Goal: Communication & Community: Answer question/provide support

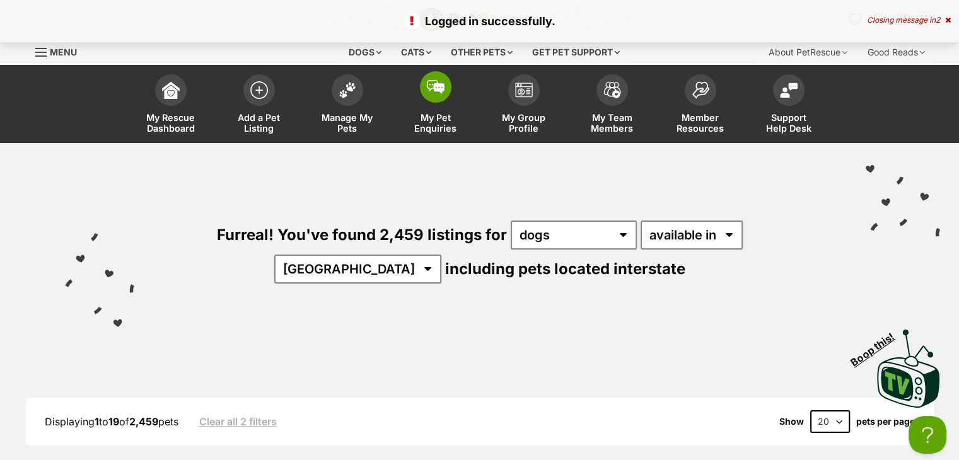
click at [431, 117] on span "My Pet Enquiries" at bounding box center [435, 122] width 57 height 21
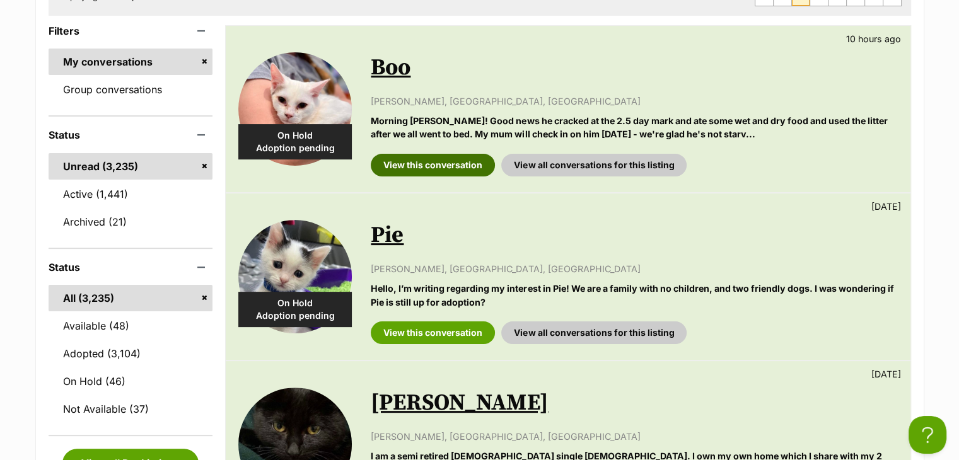
click at [413, 164] on link "View this conversation" at bounding box center [433, 165] width 124 height 23
